Goal: Information Seeking & Learning: Learn about a topic

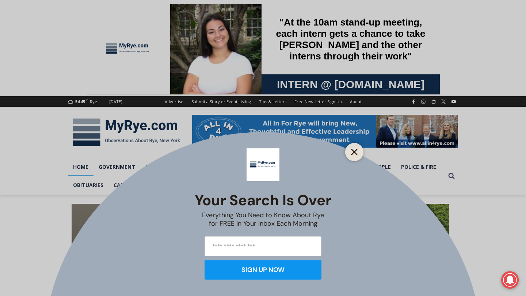
click at [353, 153] on line "Close" at bounding box center [353, 152] width 5 height 5
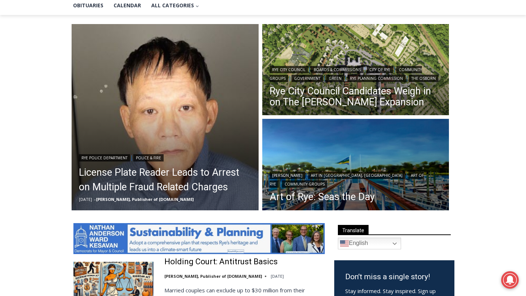
scroll to position [180, 0]
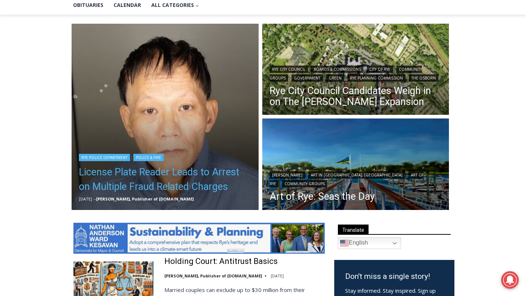
click at [206, 188] on link "License Plate Reader Leads to Arrest on Multiple Fraud Related Charges" at bounding box center [165, 179] width 172 height 29
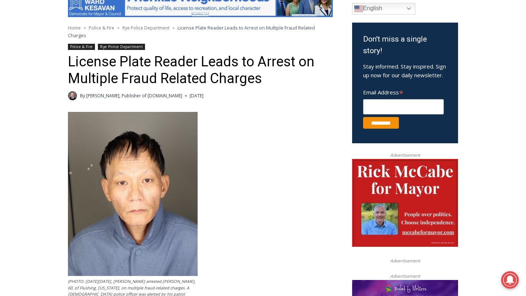
scroll to position [220, 0]
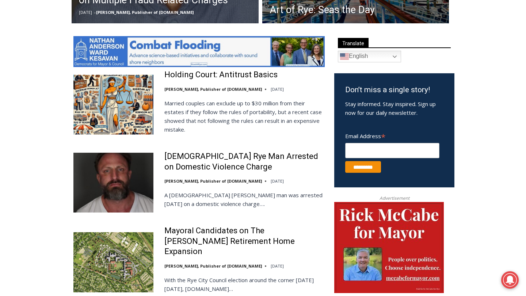
scroll to position [369, 0]
